Goal: Task Accomplishment & Management: Use online tool/utility

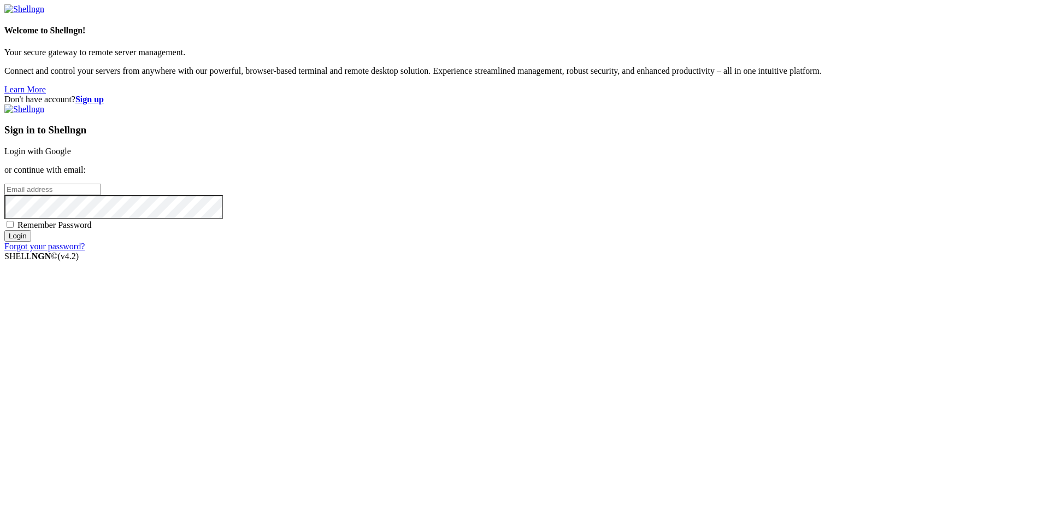
click at [71, 156] on link "Login with Google" at bounding box center [37, 150] width 67 height 9
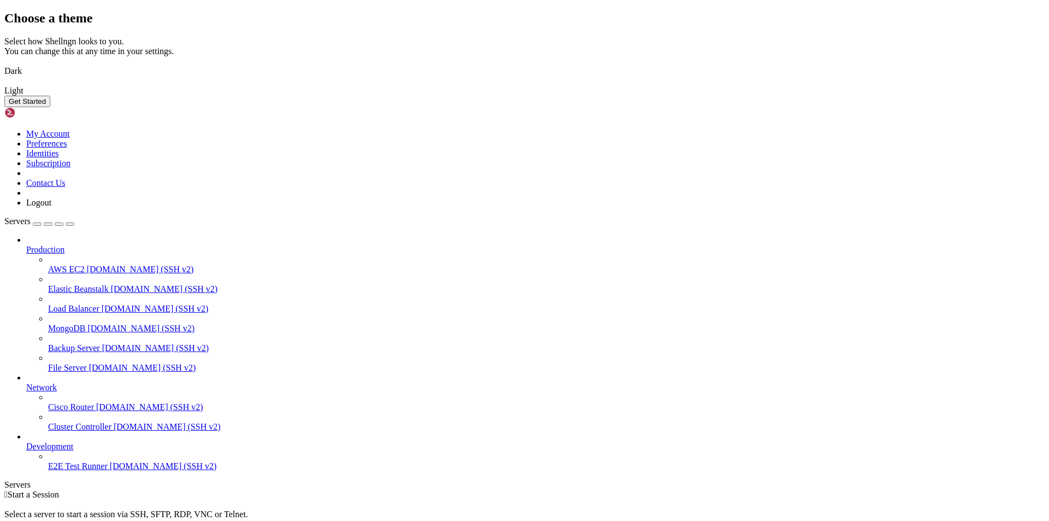
click at [50, 107] on button "Get Started" at bounding box center [27, 101] width 46 height 11
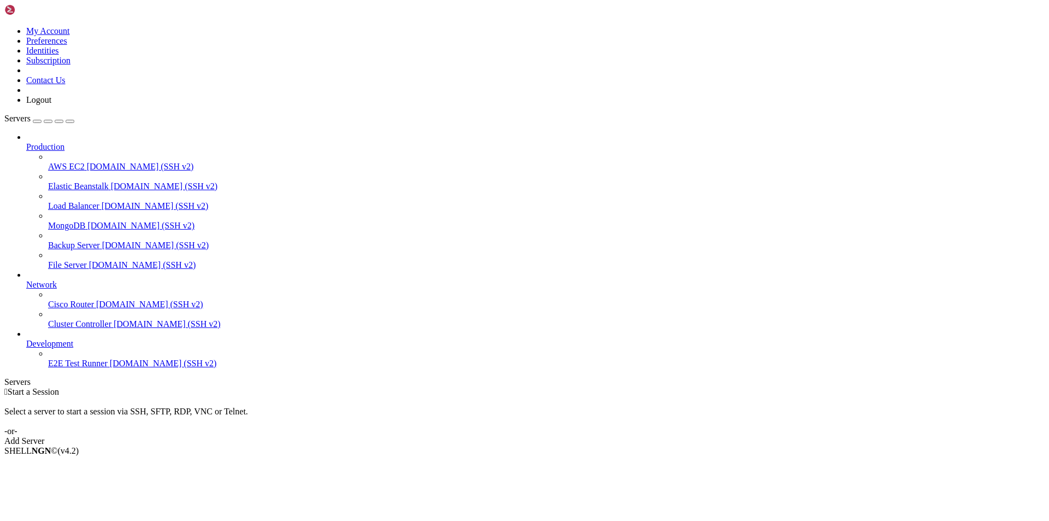
click at [612, 436] on div "Add Server" at bounding box center [524, 441] width 1040 height 10
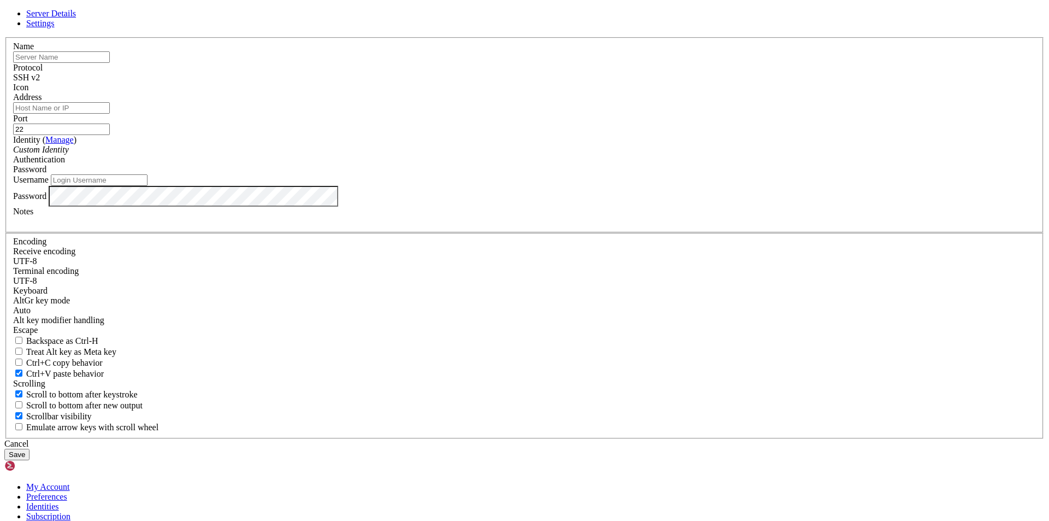
click at [110, 63] on input "text" at bounding box center [61, 56] width 97 height 11
click at [604, 82] on div "SSH v2" at bounding box center [524, 78] width 1023 height 10
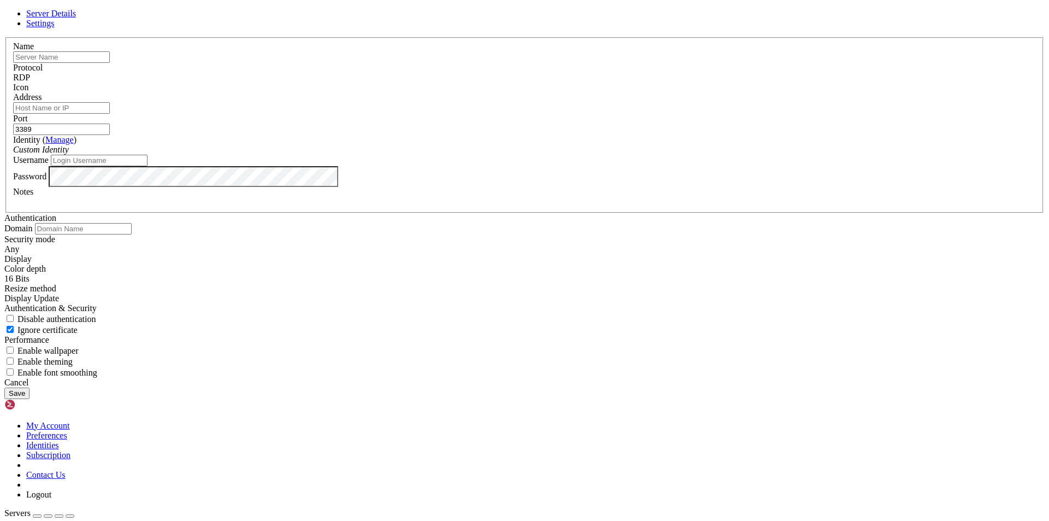
drag, startPoint x: 614, startPoint y: 204, endPoint x: 544, endPoint y: 194, distance: 70.6
click at [544, 194] on fieldset "Name Protocol RDP Icon Address Port 3389 ( )" at bounding box center [524, 125] width 1038 height 176
type input "81"
click at [110, 63] on input "text" at bounding box center [61, 56] width 97 height 11
type input "[PERSON_NAME] Informática"
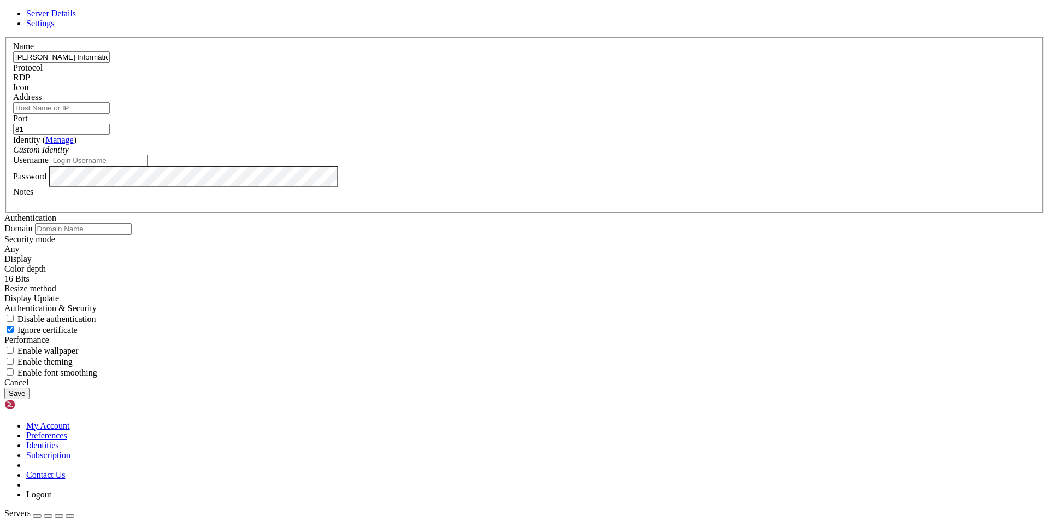
click at [110, 114] on input "Address" at bounding box center [61, 107] width 97 height 11
paste input "[DOMAIN_NAME]"
type input "[DOMAIN_NAME]"
click at [76, 144] on label "Identity ( Manage )" at bounding box center [44, 139] width 63 height 9
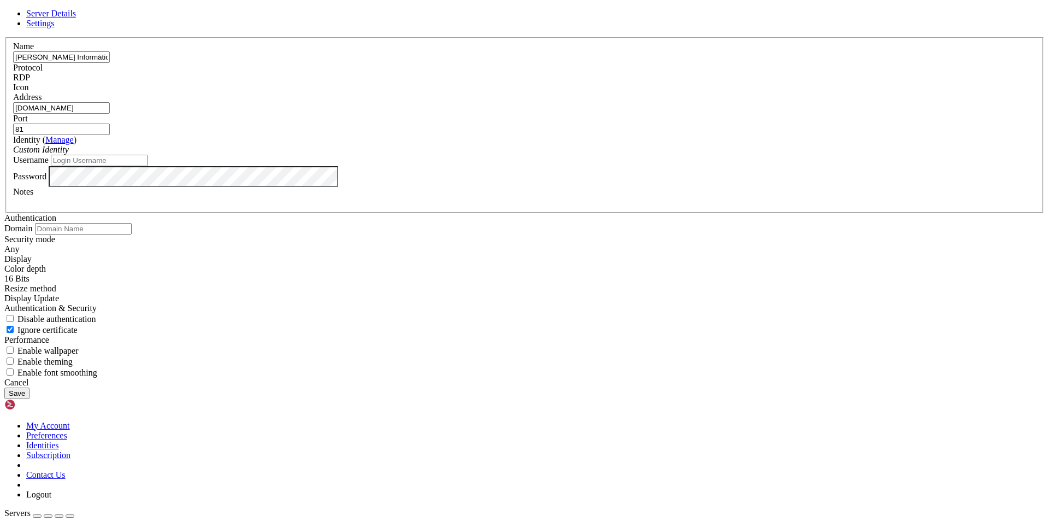
click at [456, 155] on div "Custom Identity" at bounding box center [524, 150] width 1023 height 10
click at [147, 166] on input "Username" at bounding box center [99, 160] width 97 height 11
type input "a"
type input "78541969M"
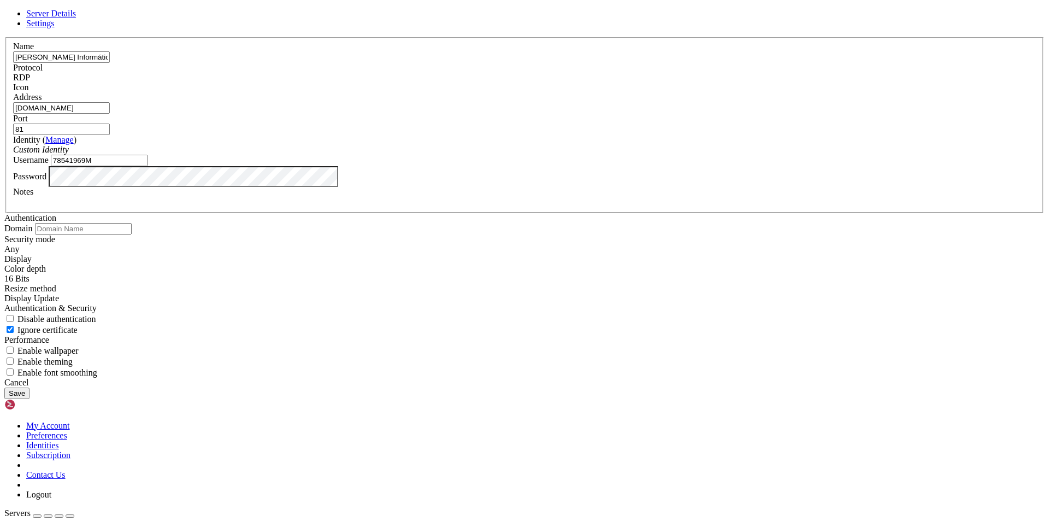
click at [29, 399] on button "Save" at bounding box center [16, 392] width 25 height 11
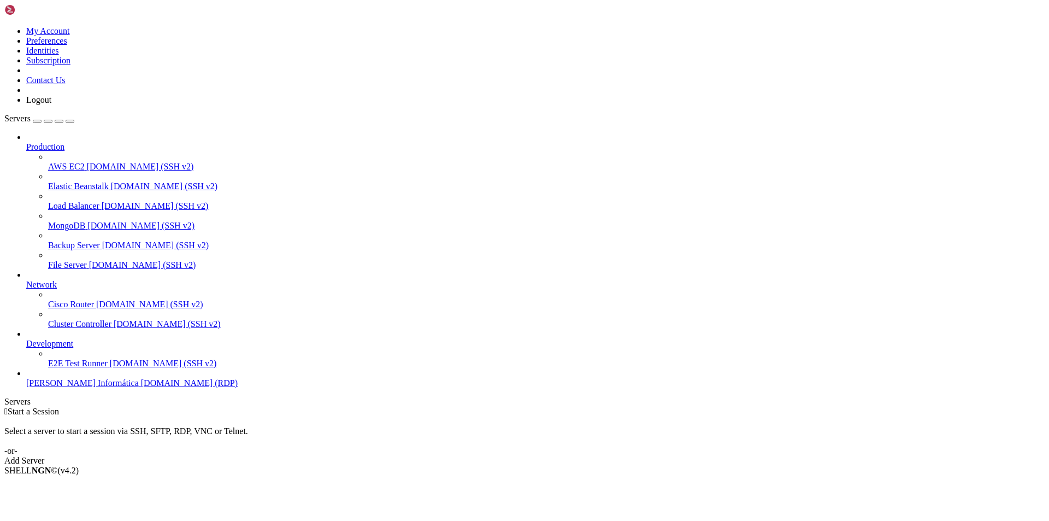
click at [83, 387] on span "[PERSON_NAME] Informática" at bounding box center [82, 382] width 113 height 9
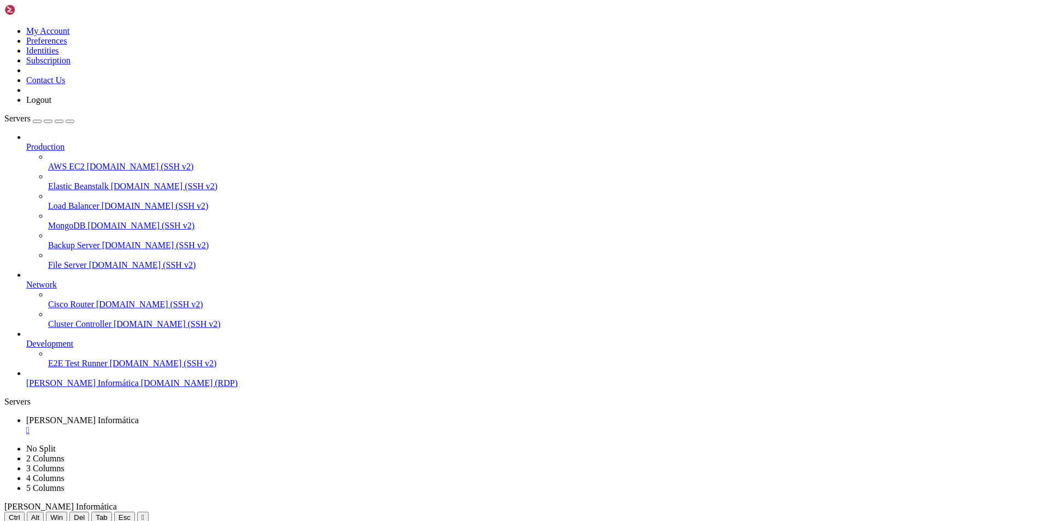
drag, startPoint x: 587, startPoint y: 186, endPoint x: 513, endPoint y: 280, distance: 119.8
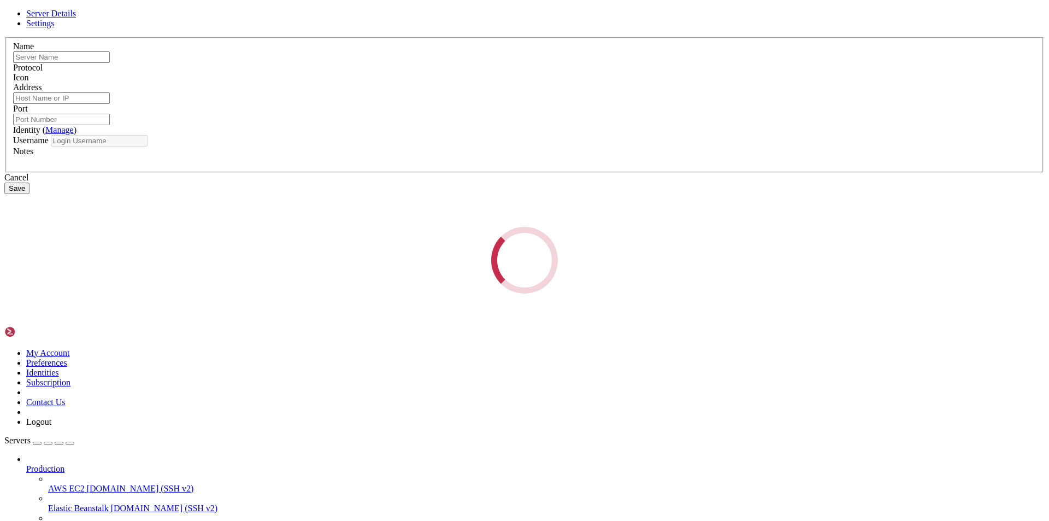
type input "[PERSON_NAME] Informática"
type input "[DOMAIN_NAME]"
type input "81"
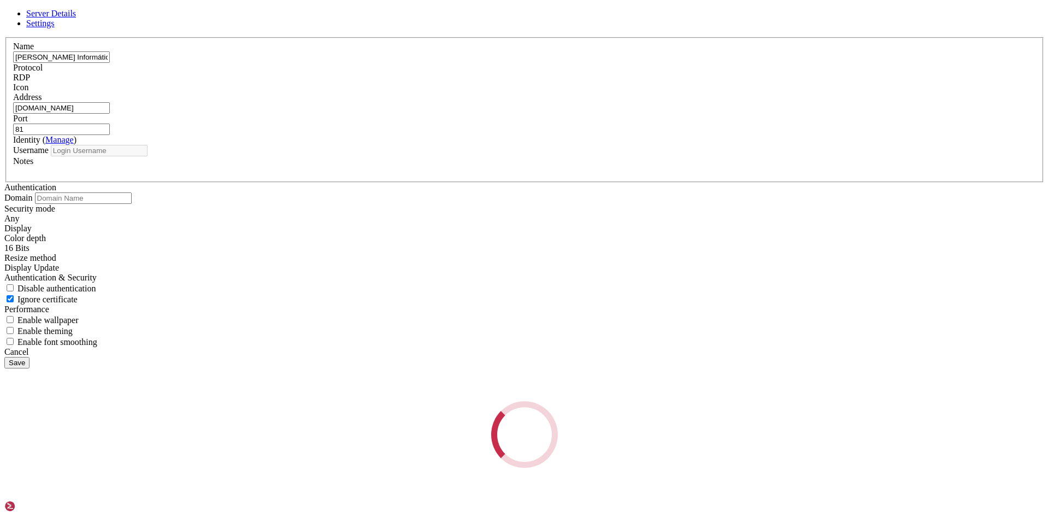
type input "78541969M"
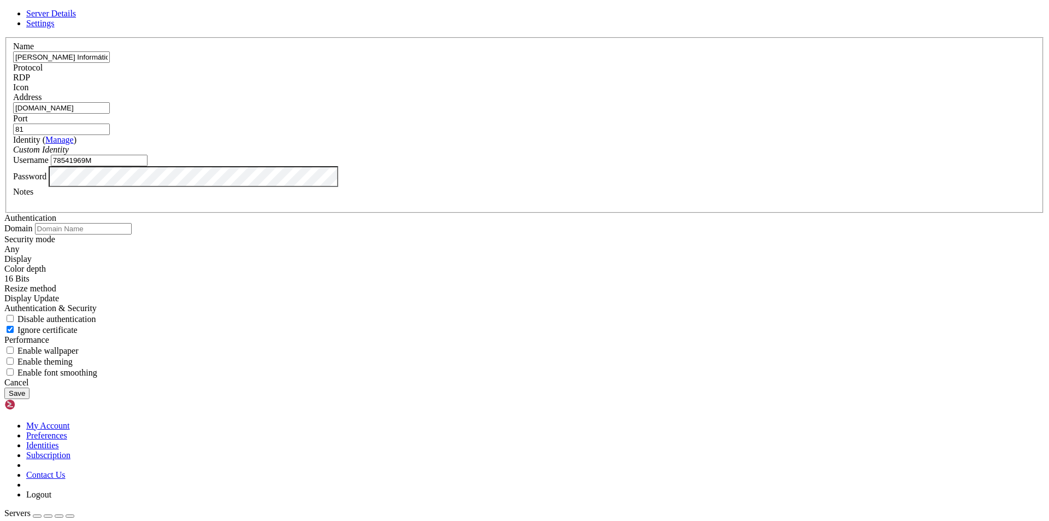
drag, startPoint x: 504, startPoint y: 202, endPoint x: 292, endPoint y: 196, distance: 212.6
click at [292, 196] on div "Server Details Settings Name [PERSON_NAME] Informática Protocol RDP Icon" at bounding box center [524, 204] width 1040 height 390
click at [545, 155] on div "Custom Identity" at bounding box center [524, 150] width 1023 height 10
click at [601, 82] on div "RDP" at bounding box center [524, 78] width 1023 height 10
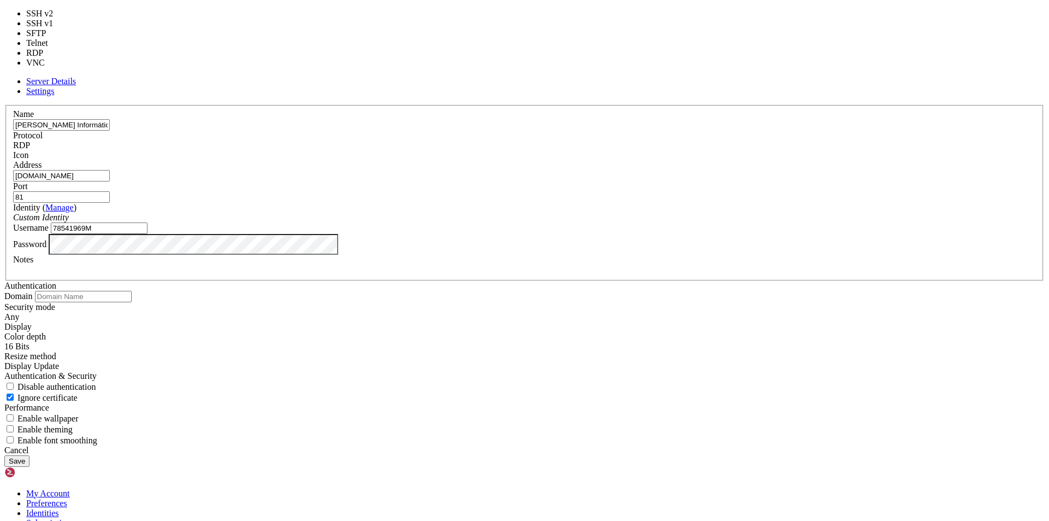
click at [601, 150] on div "RDP" at bounding box center [524, 145] width 1023 height 10
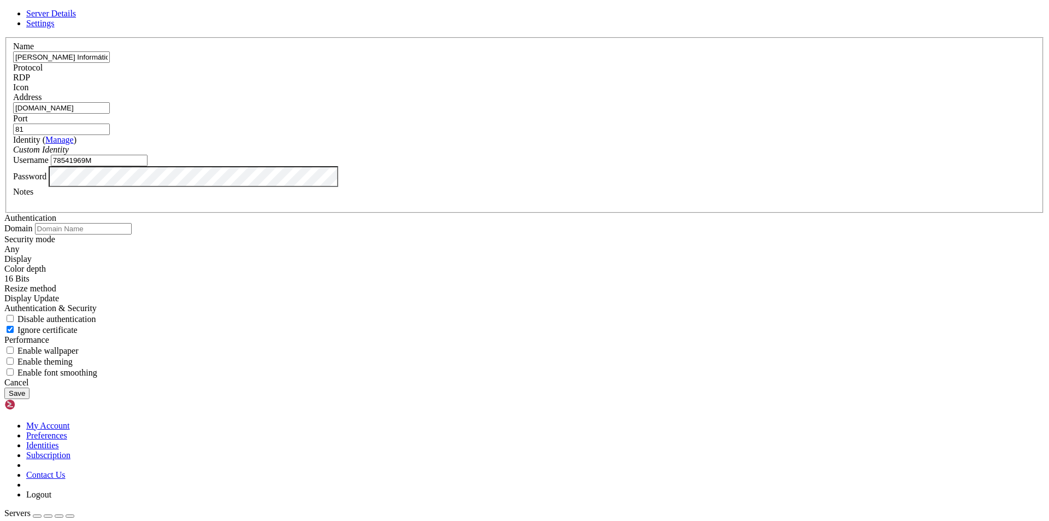
click at [55, 28] on span "Settings" at bounding box center [40, 23] width 28 height 9
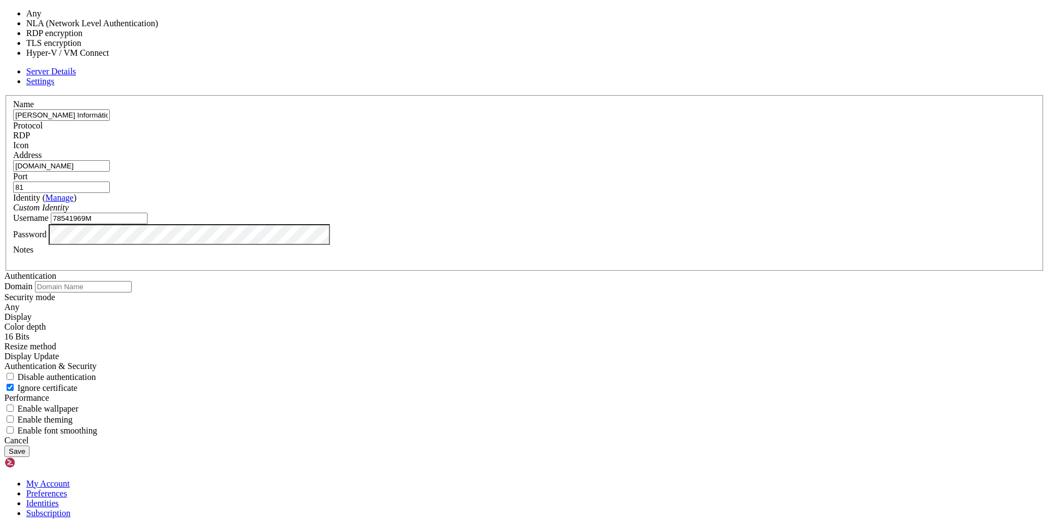
click at [505, 302] on div "Any" at bounding box center [524, 307] width 1040 height 10
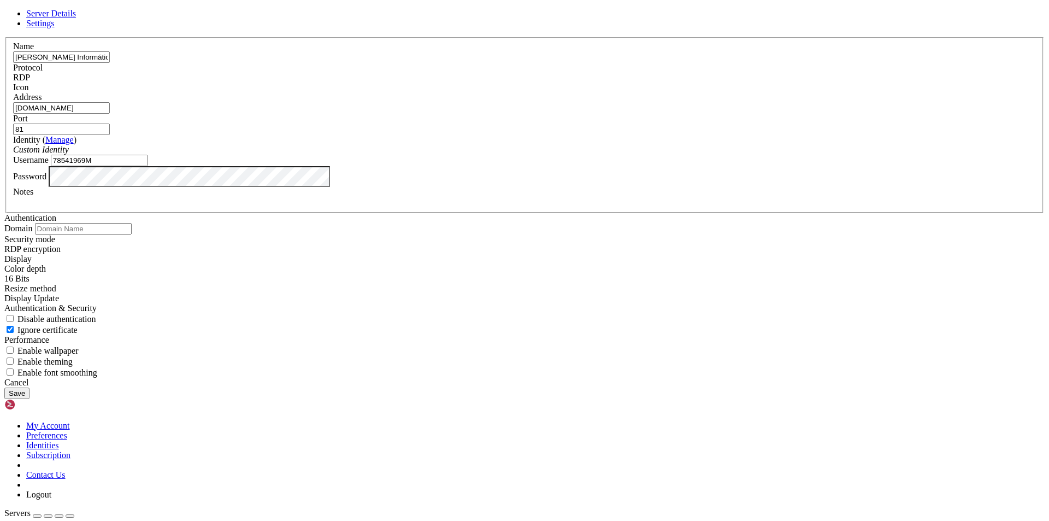
scroll to position [117, 0]
click at [76, 18] on link "Server Details" at bounding box center [51, 13] width 50 height 9
click at [527, 206] on div "Notes" at bounding box center [524, 197] width 1023 height 20
click at [29, 399] on button "Save" at bounding box center [16, 392] width 25 height 11
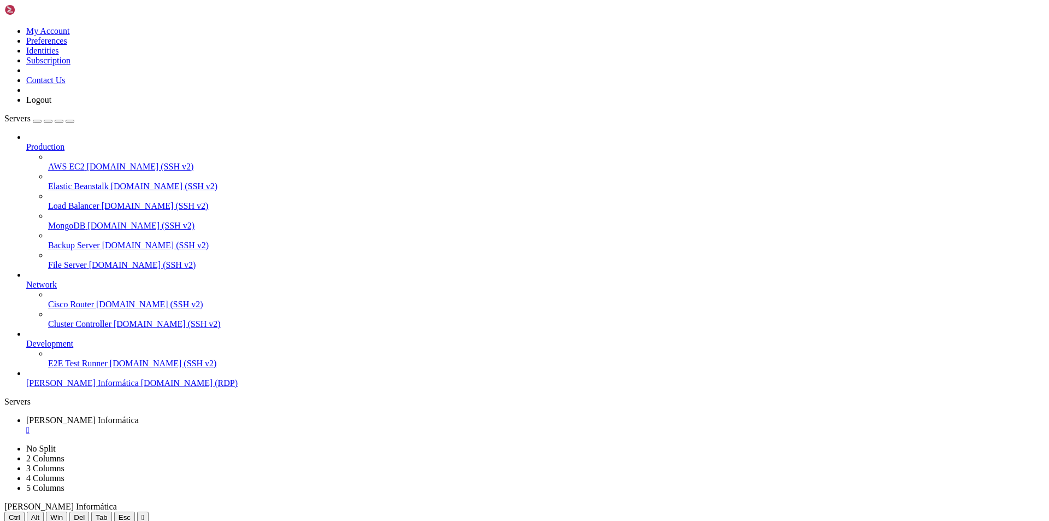
click at [141, 387] on span "[DOMAIN_NAME] (RDP)" at bounding box center [189, 382] width 97 height 9
click at [139, 415] on span "[PERSON_NAME] Informática" at bounding box center [82, 419] width 113 height 9
click at [227, 425] on div "" at bounding box center [535, 430] width 1018 height 10
click at [4, 520] on icon at bounding box center [4, 523] width 0 height 0
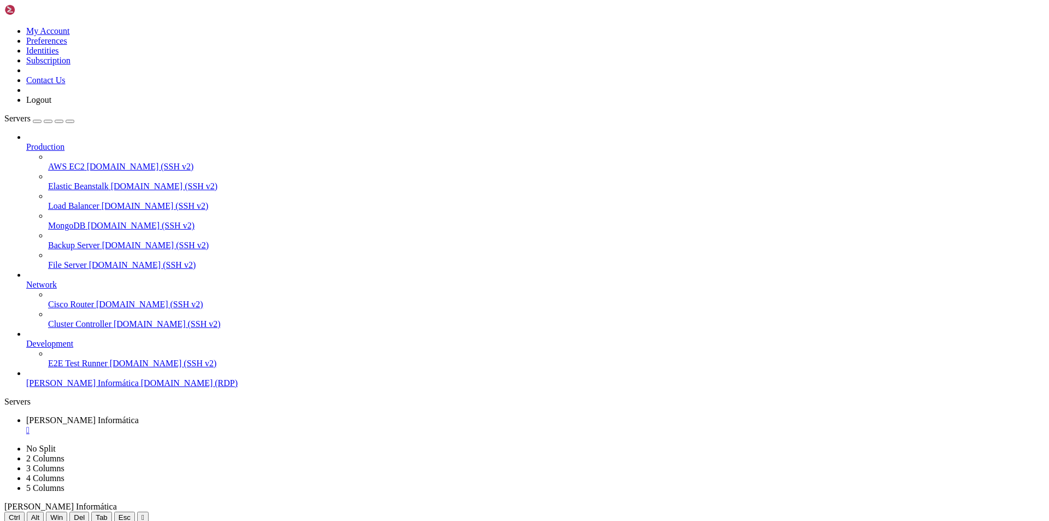
click at [139, 415] on span "[PERSON_NAME] Informática" at bounding box center [82, 419] width 113 height 9
click at [227, 425] on div "" at bounding box center [535, 430] width 1018 height 10
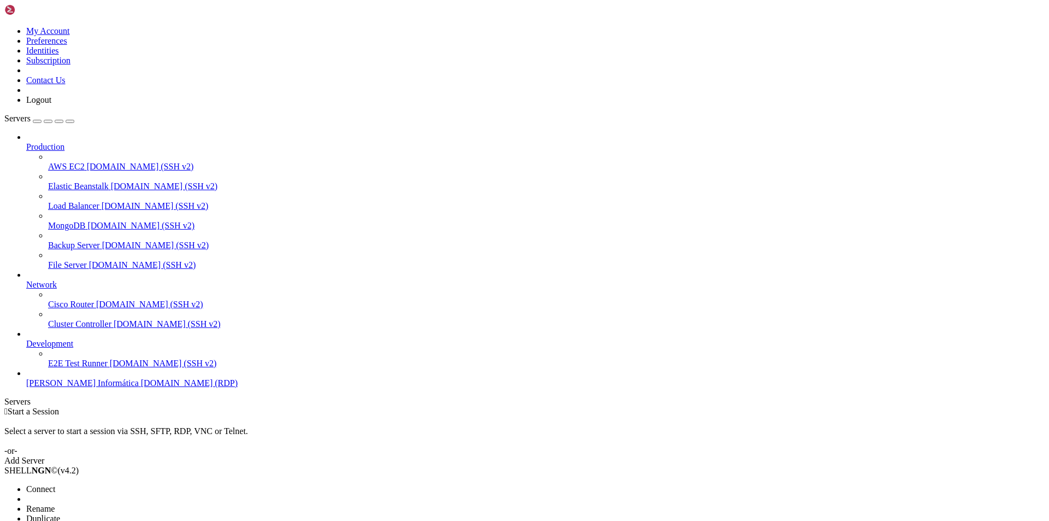
click at [126, 520] on li "Delete" at bounding box center [75, 528] width 99 height 10
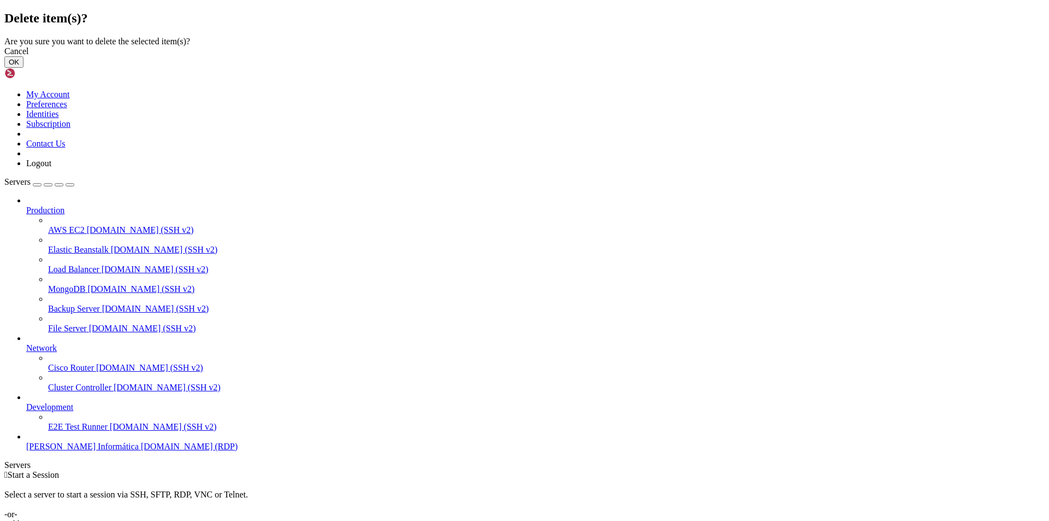
click at [23, 68] on button "OK" at bounding box center [13, 61] width 19 height 11
